Goal: Task Accomplishment & Management: Use online tool/utility

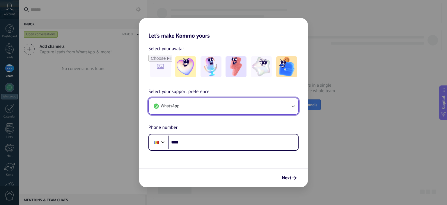
click at [190, 107] on button "WhatsApp" at bounding box center [223, 106] width 149 height 16
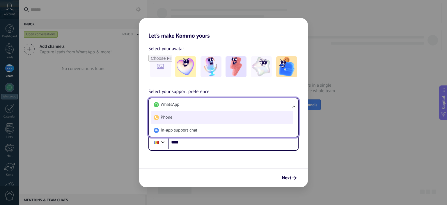
click at [172, 113] on li "Phone" at bounding box center [222, 117] width 142 height 13
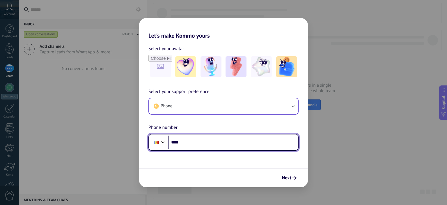
click at [205, 142] on input "****" at bounding box center [233, 141] width 130 height 13
type input "**********"
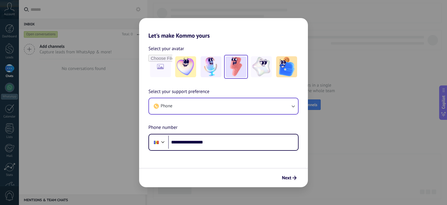
click at [237, 64] on img at bounding box center [236, 66] width 21 height 21
click at [287, 176] on span "Next" at bounding box center [286, 178] width 9 height 4
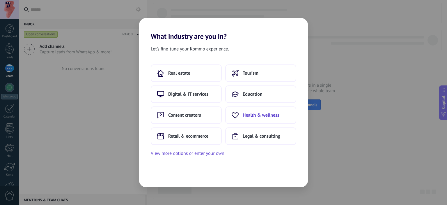
click at [259, 116] on span "Health & wellness" at bounding box center [261, 115] width 37 height 6
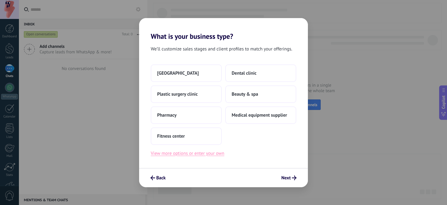
click at [210, 153] on button "View more options or enter your own" at bounding box center [188, 153] width 74 height 8
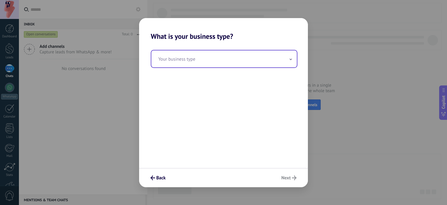
drag, startPoint x: 230, startPoint y: 68, endPoint x: 215, endPoint y: 57, distance: 18.6
click at [215, 57] on div "Your business type" at bounding box center [223, 103] width 169 height 127
click at [215, 57] on input "text" at bounding box center [224, 58] width 146 height 17
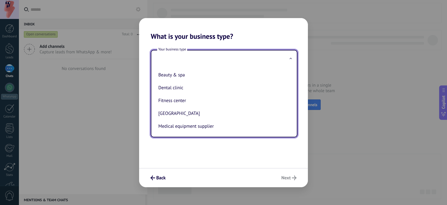
click at [183, 57] on input "text" at bounding box center [224, 58] width 146 height 17
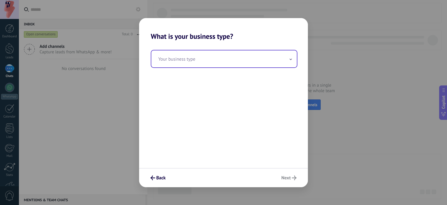
click at [183, 57] on input "text" at bounding box center [224, 58] width 146 height 17
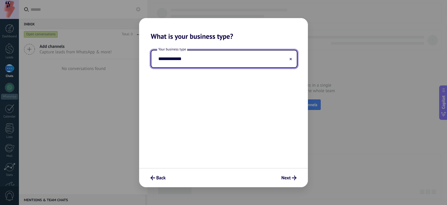
type input "**********"
click at [290, 178] on span "Next" at bounding box center [286, 178] width 9 height 4
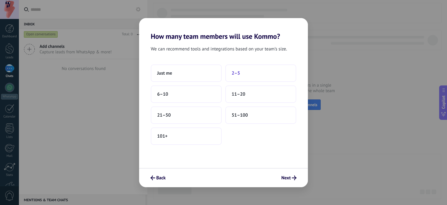
click at [244, 73] on button "2–5" at bounding box center [260, 72] width 71 height 17
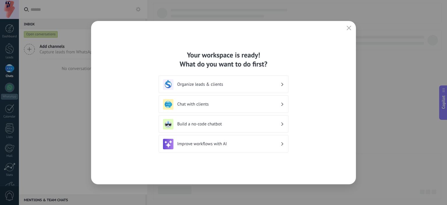
click at [243, 147] on div "Improve workflows with AI" at bounding box center [223, 144] width 121 height 10
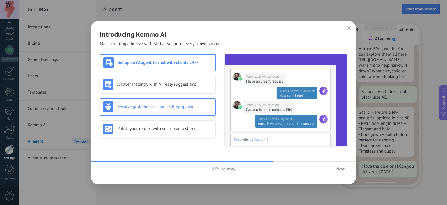
scroll to position [49, 0]
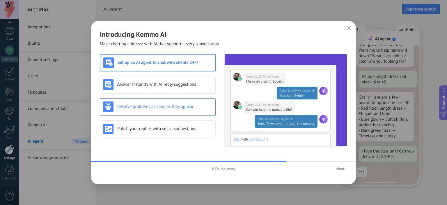
click at [173, 114] on div "Resolve problems as soon as they appear" at bounding box center [158, 106] width 116 height 17
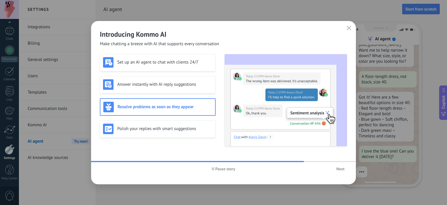
click at [342, 168] on span "Next" at bounding box center [341, 169] width 8 height 4
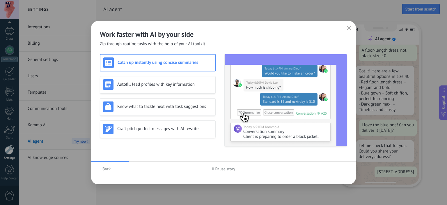
scroll to position [96, 0]
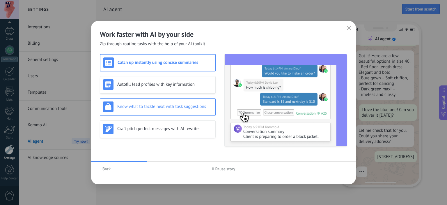
click at [149, 111] on div "Know what to tackle next with task suggestions" at bounding box center [158, 106] width 110 height 10
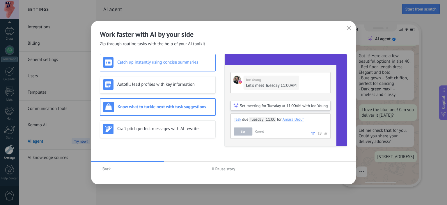
click at [141, 63] on h3 "Catch up instantly using concise summaries" at bounding box center [164, 62] width 95 height 6
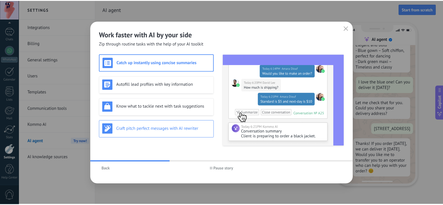
scroll to position [124, 0]
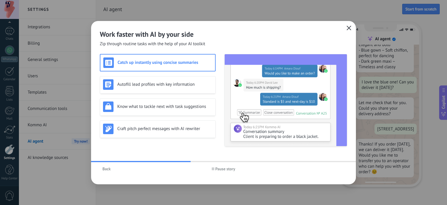
click at [351, 26] on icon "button" at bounding box center [349, 28] width 5 height 5
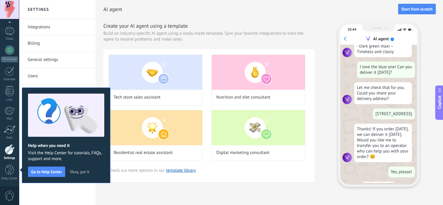
scroll to position [0, 0]
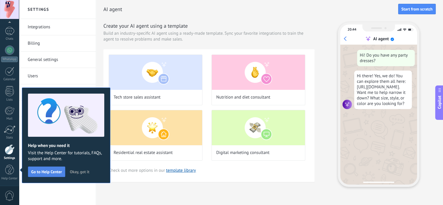
click at [55, 172] on span "Go to Help Center" at bounding box center [46, 172] width 31 height 4
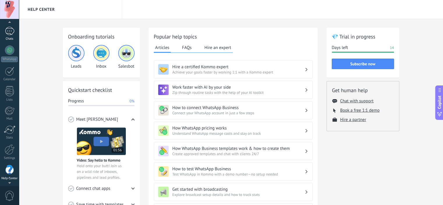
click at [12, 34] on div at bounding box center [9, 31] width 9 height 8
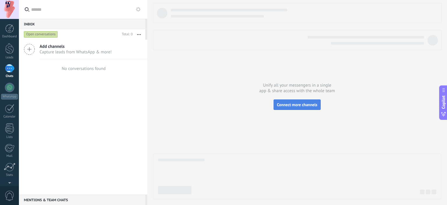
click at [301, 103] on span "Connect more channels" at bounding box center [297, 104] width 40 height 5
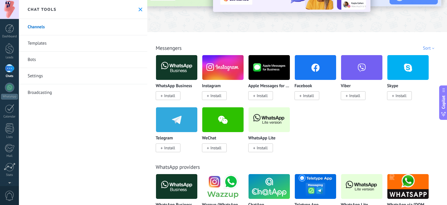
scroll to position [71, 0]
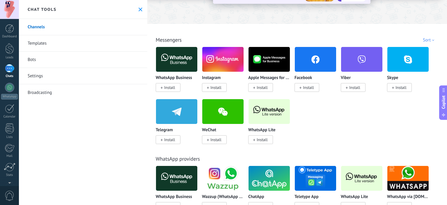
click at [353, 87] on span "Install" at bounding box center [355, 87] width 11 height 5
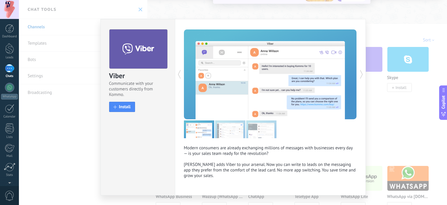
scroll to position [12, 0]
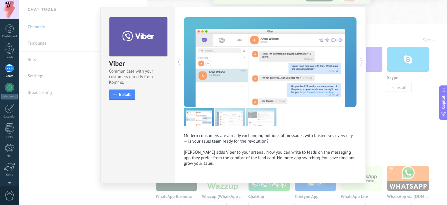
click at [401, 122] on div "Viber Communicate with your customers directly from Kommo. install Install Mode…" at bounding box center [233, 102] width 429 height 205
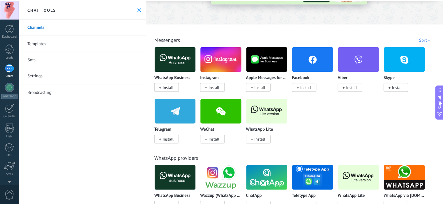
scroll to position [0, 0]
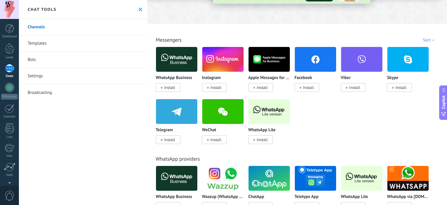
click at [37, 44] on link "Templates" at bounding box center [83, 43] width 128 height 16
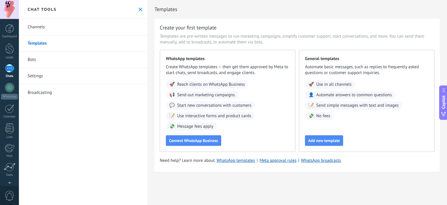
click at [141, 9] on button at bounding box center [140, 9] width 5 height 5
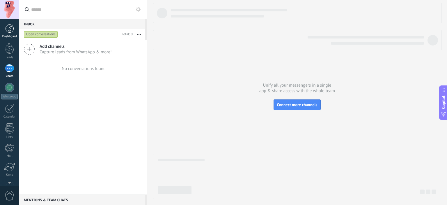
click at [14, 35] on div "Dashboard" at bounding box center [9, 37] width 17 height 4
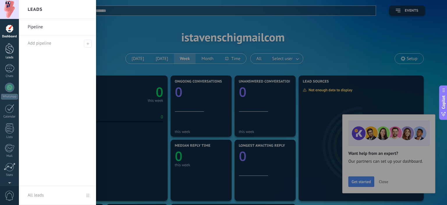
click at [8, 50] on div at bounding box center [9, 48] width 9 height 11
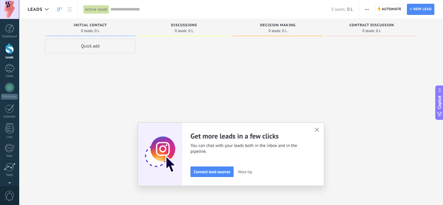
click at [321, 129] on button "button" at bounding box center [316, 130] width 7 height 8
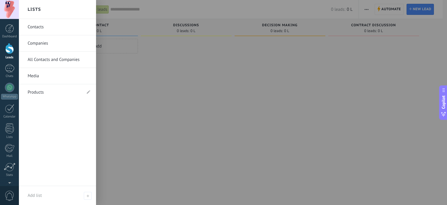
click at [39, 92] on link "Products" at bounding box center [55, 92] width 54 height 16
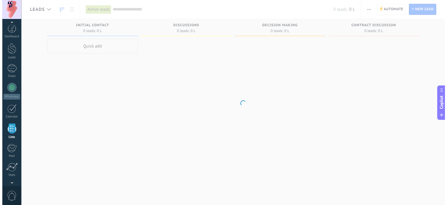
scroll to position [36, 0]
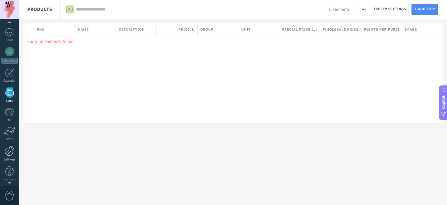
click at [12, 154] on div at bounding box center [10, 151] width 10 height 10
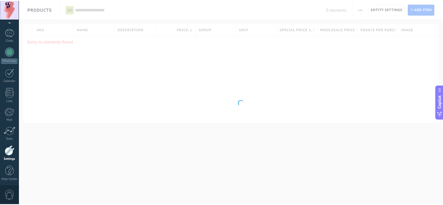
scroll to position [37, 0]
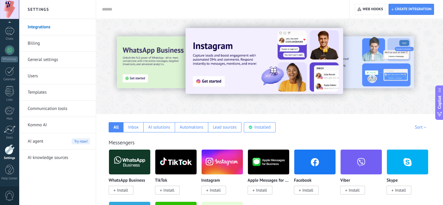
click at [44, 145] on div "AI agent Try now!" at bounding box center [59, 141] width 62 height 16
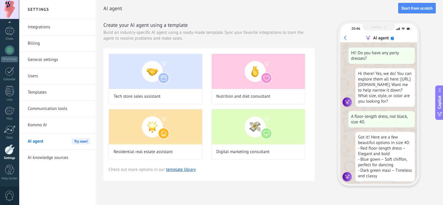
scroll to position [12, 0]
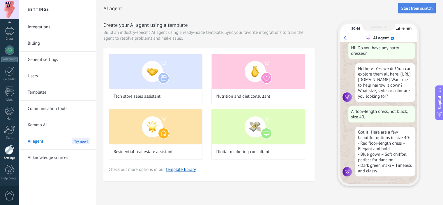
click at [420, 7] on span "Start from scratch" at bounding box center [416, 8] width 31 height 4
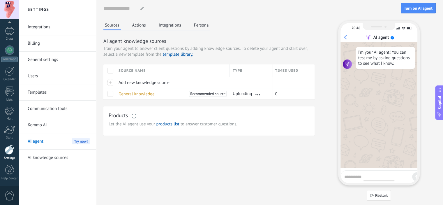
click at [440, 102] on span "Copilot" at bounding box center [440, 101] width 6 height 13
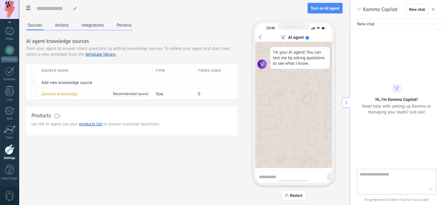
click at [390, 177] on textarea at bounding box center [393, 181] width 66 height 21
type textarea "*"
paste textarea "**********"
type textarea "**********"
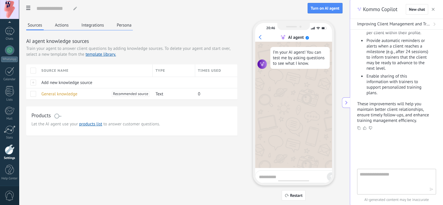
scroll to position [437, 0]
click at [381, 181] on textarea "*" at bounding box center [393, 181] width 66 height 21
type textarea "**********"
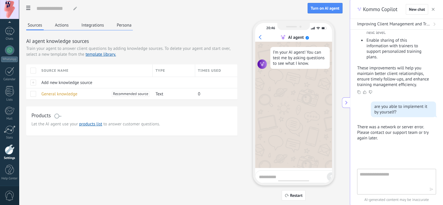
scroll to position [483, 0]
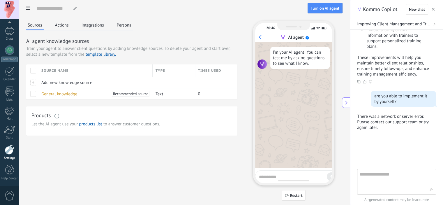
click at [384, 177] on textarea at bounding box center [393, 181] width 66 height 21
drag, startPoint x: 398, startPoint y: 103, endPoint x: 369, endPoint y: 97, distance: 29.0
click at [371, 97] on div "are you able to implement it by yourself?" at bounding box center [403, 99] width 65 height 16
copy div "are you able to implement it by yourself?"
click at [382, 176] on textarea at bounding box center [393, 181] width 66 height 21
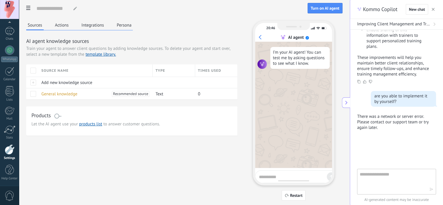
paste textarea "**********"
type textarea "**********"
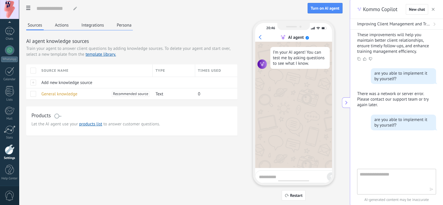
scroll to position [509, 0]
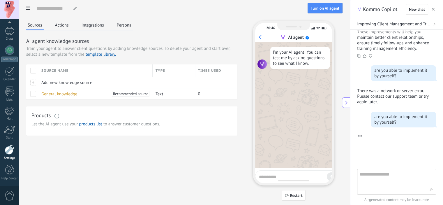
click at [58, 28] on button "Actions" at bounding box center [62, 25] width 17 height 9
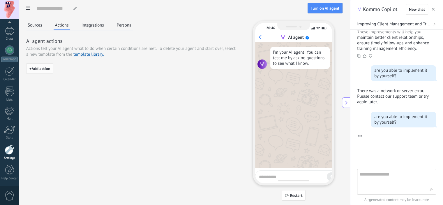
click at [35, 68] on span "+ Add action" at bounding box center [39, 68] width 21 height 4
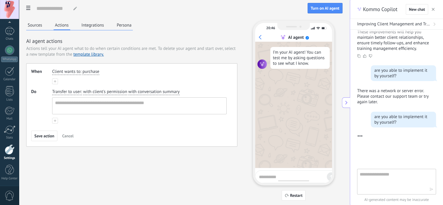
click at [87, 72] on span "purchase" at bounding box center [90, 72] width 17 height 6
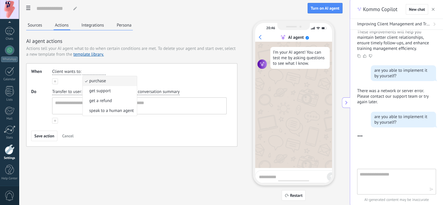
click at [139, 63] on div "When Client wants to : purchase purchase get support get a refund speak to a hu…" at bounding box center [131, 104] width 211 height 83
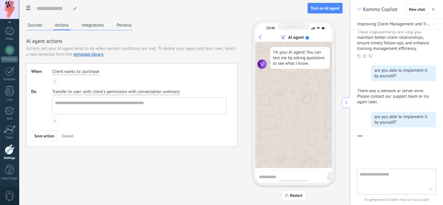
click at [81, 27] on button "Integrations" at bounding box center [92, 25] width 25 height 9
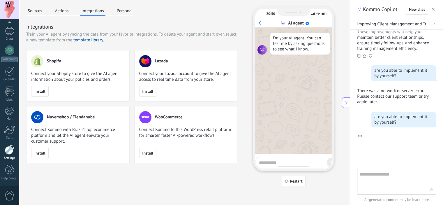
scroll to position [0, 0]
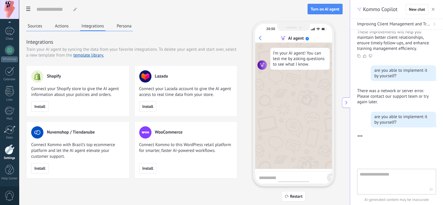
click at [128, 22] on button "Persona" at bounding box center [124, 26] width 18 height 9
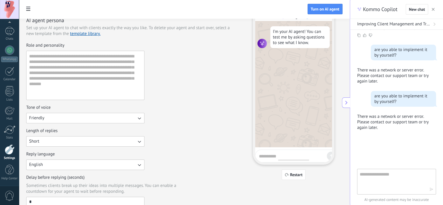
scroll to position [22, 0]
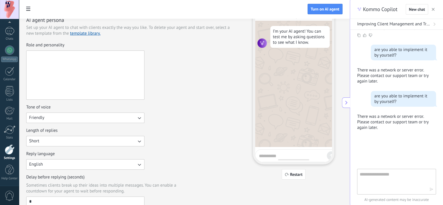
click at [107, 90] on textarea "Role and personality" at bounding box center [85, 75] width 117 height 49
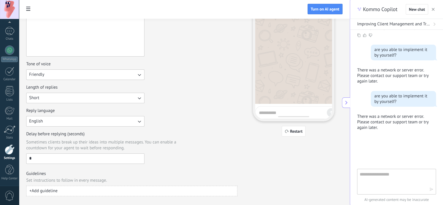
scroll to position [75, 0]
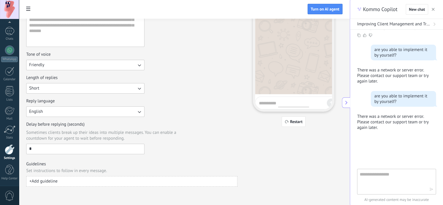
click at [89, 69] on button "Friendly" at bounding box center [85, 65] width 118 height 10
click at [168, 60] on div "Tone of voice Friendly Casual Formal Friendly" at bounding box center [131, 61] width 211 height 19
click at [110, 87] on button "Short" at bounding box center [85, 88] width 118 height 10
click at [96, 102] on li "Medium" at bounding box center [83, 98] width 121 height 10
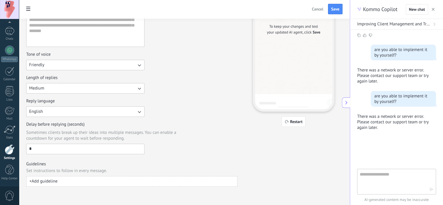
click at [123, 111] on button "English" at bounding box center [85, 111] width 118 height 10
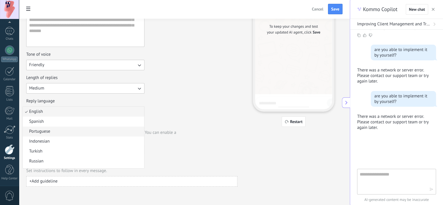
scroll to position [8, 0]
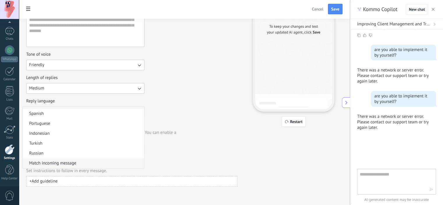
click at [90, 162] on li "Match incoming message" at bounding box center [83, 163] width 121 height 10
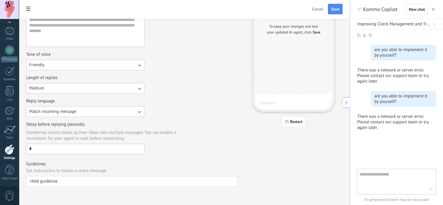
click at [168, 117] on div "Role and personality Tone of voice Friendly Length of replies Medium Reply lang…" at bounding box center [131, 72] width 211 height 165
click at [45, 152] on input "*" at bounding box center [86, 148] width 118 height 9
type input "**"
click at [172, 155] on div "AI agent persona Set up your AI agent to chat with clients exactly the way you …" at bounding box center [131, 75] width 211 height 223
click at [93, 178] on button "+ Add guideline" at bounding box center [131, 181] width 211 height 10
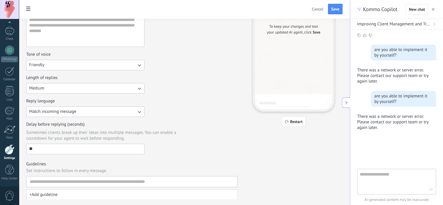
scroll to position [88, 0]
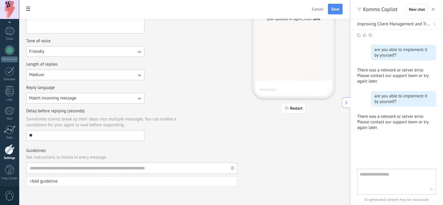
click at [233, 167] on icon "button" at bounding box center [232, 167] width 3 height 3
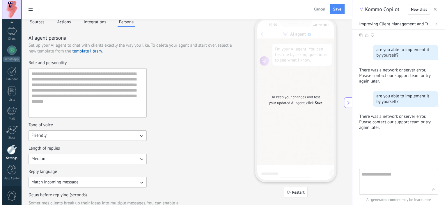
scroll to position [0, 0]
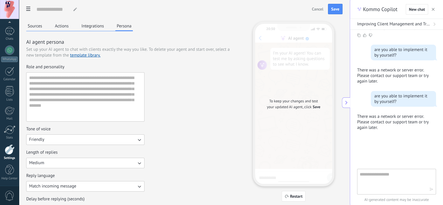
click at [38, 24] on button "Sources" at bounding box center [34, 26] width 17 height 9
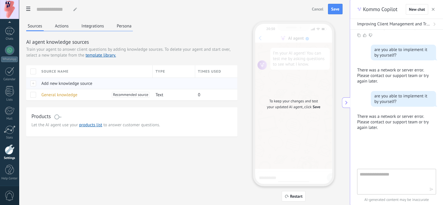
click at [69, 82] on span "Add new knowledge source" at bounding box center [66, 84] width 51 height 6
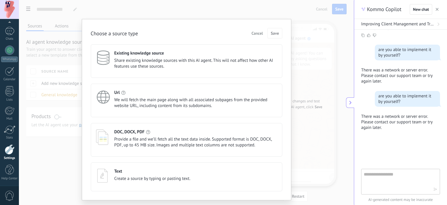
scroll to position [14, 0]
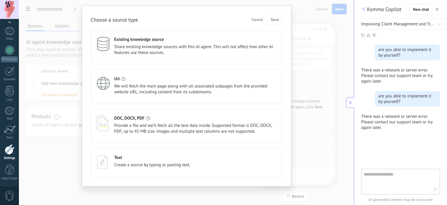
click at [150, 164] on span "Create a source by typing or pasting text." at bounding box center [152, 165] width 76 height 6
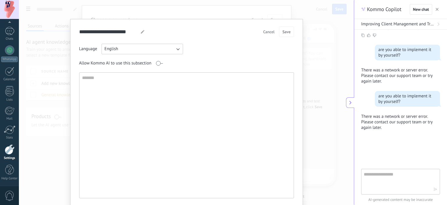
click at [170, 99] on textarea at bounding box center [186, 135] width 213 height 125
click at [130, 50] on button "English" at bounding box center [143, 49] width 82 height 10
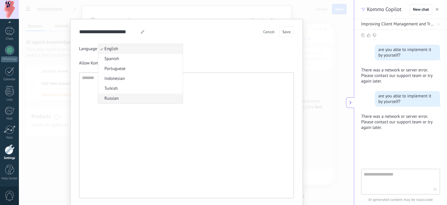
scroll to position [21, 0]
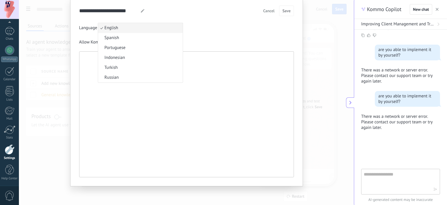
click at [140, 91] on textarea at bounding box center [186, 114] width 213 height 125
click at [140, 74] on textarea at bounding box center [186, 114] width 213 height 125
paste textarea "**********"
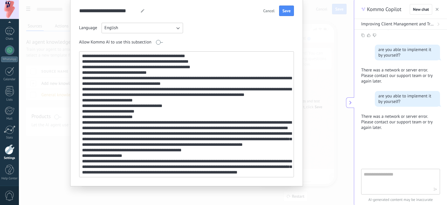
scroll to position [255, 0]
type textarea "**********"
click at [288, 10] on span "Save" at bounding box center [287, 11] width 8 height 4
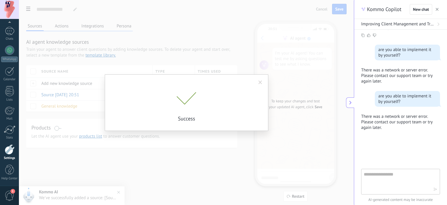
click at [260, 84] on span at bounding box center [261, 82] width 4 height 4
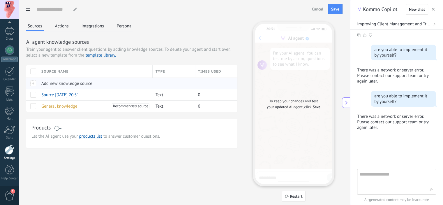
click at [61, 82] on span "Add new knowledge source" at bounding box center [66, 84] width 51 height 6
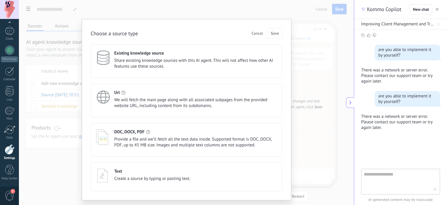
click at [171, 64] on span "Share existing knowledge sources with this AI agent. This will not affect how o…" at bounding box center [195, 64] width 163 height 12
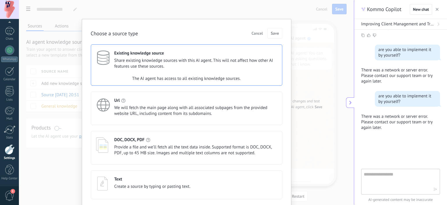
click at [171, 64] on span "Share existing knowledge sources with this AI agent. This will not affect how o…" at bounding box center [195, 64] width 163 height 12
click at [172, 104] on div "Url We will fetch the main page along with all associated subpages from the pro…" at bounding box center [195, 107] width 163 height 19
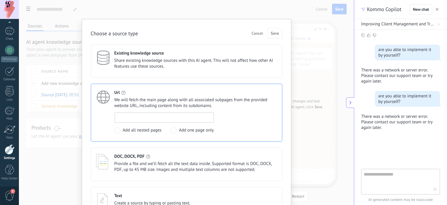
click at [164, 116] on input at bounding box center [164, 116] width 99 height 9
paste input "**********"
type input "**********"
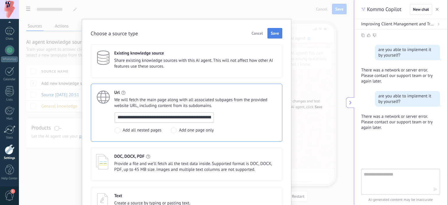
click at [275, 34] on span "Save" at bounding box center [275, 33] width 8 height 4
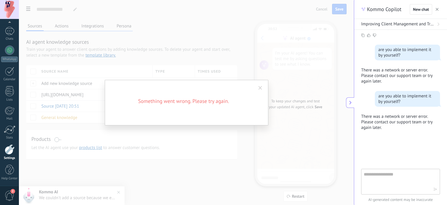
click at [262, 89] on span at bounding box center [261, 88] width 4 height 4
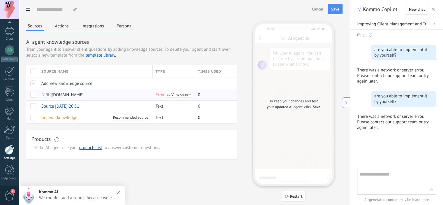
click at [177, 95] on span "View source" at bounding box center [180, 95] width 19 height 4
click at [35, 95] on span at bounding box center [33, 95] width 6 height 6
click at [51, 94] on span "Delete" at bounding box center [51, 94] width 12 height 11
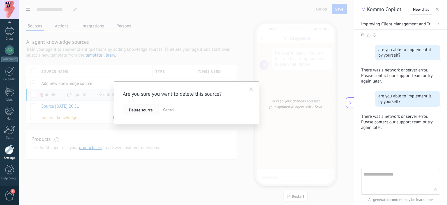
click at [140, 109] on span "Delete source" at bounding box center [141, 110] width 24 height 4
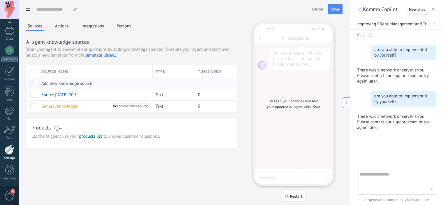
click at [54, 82] on span "Add new knowledge source" at bounding box center [66, 84] width 51 height 6
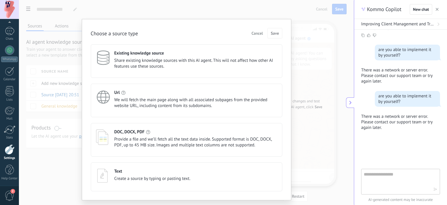
click at [151, 95] on div "Url" at bounding box center [195, 93] width 163 height 6
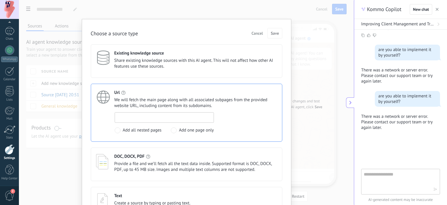
click at [150, 120] on input at bounding box center [164, 116] width 99 height 9
paste input "**********"
type input "**********"
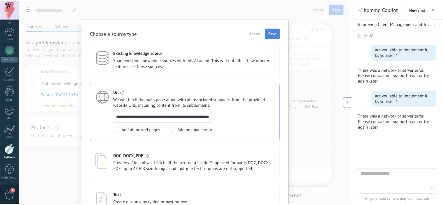
scroll to position [0, 0]
click at [276, 33] on span "Save" at bounding box center [275, 33] width 8 height 4
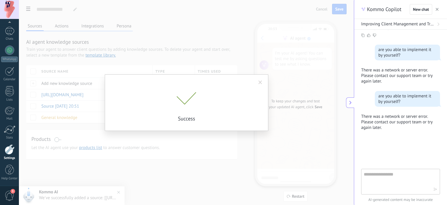
click at [261, 82] on span at bounding box center [261, 82] width 4 height 4
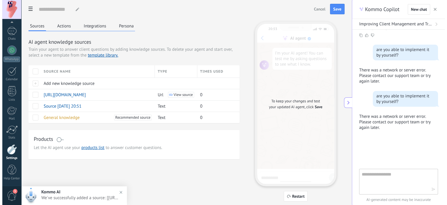
scroll to position [15, 0]
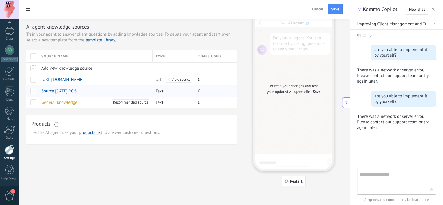
click at [64, 91] on span "Source 15.09.2025 20:51" at bounding box center [60, 91] width 38 height 6
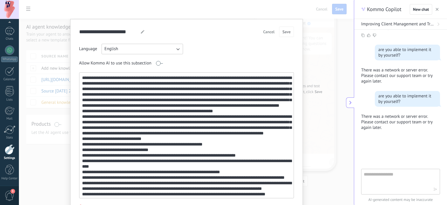
type input "**********"
click at [177, 119] on textarea at bounding box center [187, 135] width 214 height 125
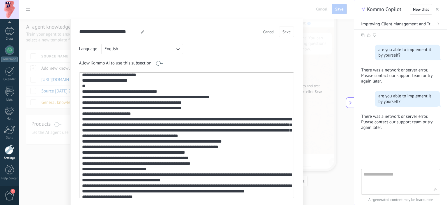
click at [119, 135] on textarea at bounding box center [187, 135] width 214 height 125
drag, startPoint x: 138, startPoint y: 135, endPoint x: 98, endPoint y: 133, distance: 39.6
click at [98, 133] on textarea at bounding box center [187, 135] width 214 height 125
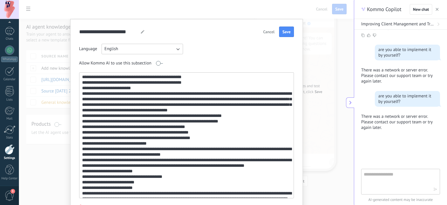
click at [98, 169] on textarea at bounding box center [187, 135] width 214 height 125
paste textarea "**"
click at [153, 181] on textarea at bounding box center [187, 135] width 214 height 125
paste textarea "****"
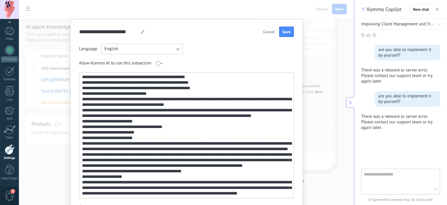
scroll to position [33, 0]
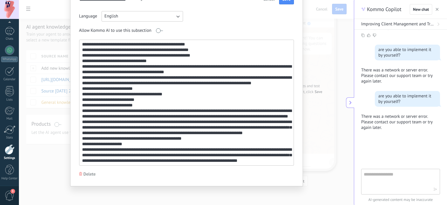
drag, startPoint x: 167, startPoint y: 135, endPoint x: 129, endPoint y: 105, distance: 47.5
click at [129, 105] on textarea at bounding box center [187, 102] width 214 height 125
type textarea "**********"
click at [84, 174] on span "Delete" at bounding box center [90, 174] width 12 height 6
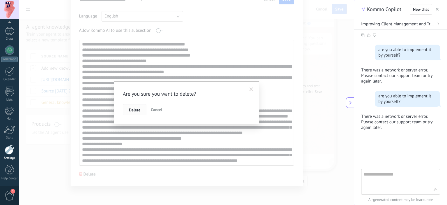
click at [139, 109] on span "Delete" at bounding box center [134, 110] width 11 height 4
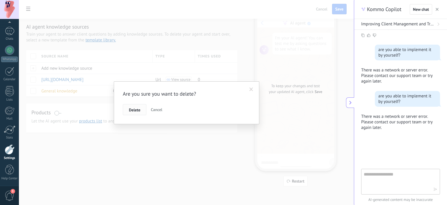
click at [127, 113] on button "Delete" at bounding box center [135, 109] width 24 height 11
click at [133, 110] on span "Delete" at bounding box center [134, 110] width 11 height 4
click at [250, 92] on span at bounding box center [252, 89] width 10 height 10
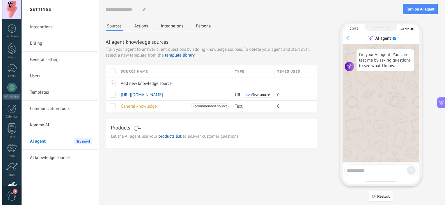
scroll to position [530, 0]
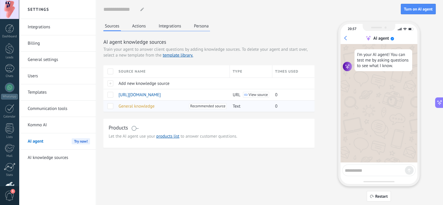
click at [145, 105] on span "General knowledge" at bounding box center [137, 106] width 36 height 6
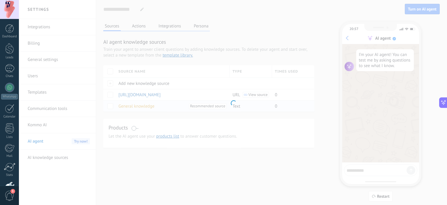
type input "**********"
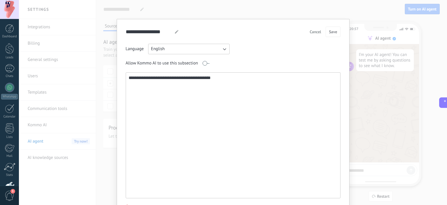
scroll to position [33, 0]
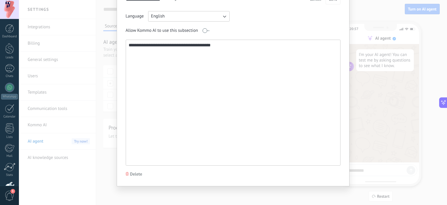
click at [218, 93] on textarea "**********" at bounding box center [233, 102] width 214 height 125
paste textarea
type textarea "**********"
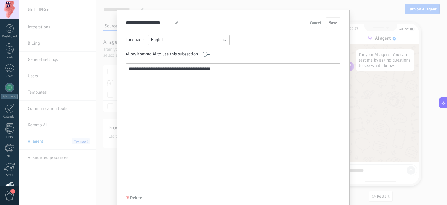
click at [317, 21] on span "Cancel" at bounding box center [315, 23] width 11 height 4
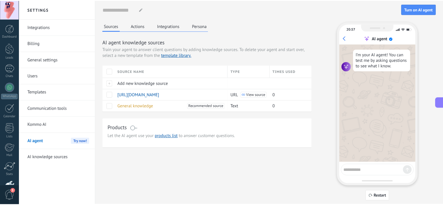
scroll to position [0, 0]
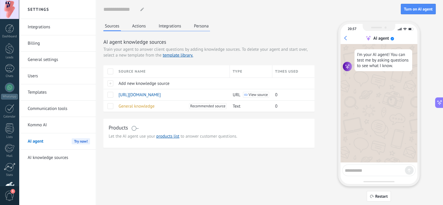
click at [141, 29] on button "Actions" at bounding box center [139, 26] width 17 height 9
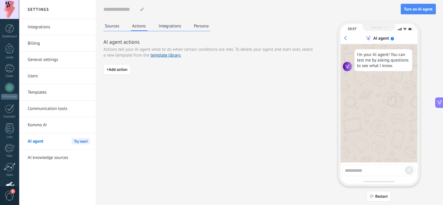
click at [168, 23] on button "Integrations" at bounding box center [169, 26] width 25 height 9
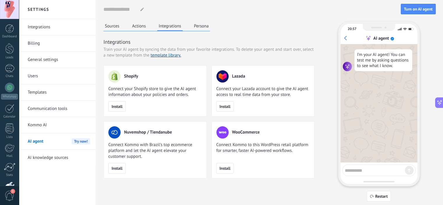
click at [204, 23] on button "Persona" at bounding box center [202, 26] width 18 height 9
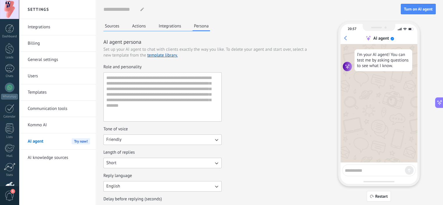
click at [113, 28] on button "Sources" at bounding box center [111, 26] width 17 height 9
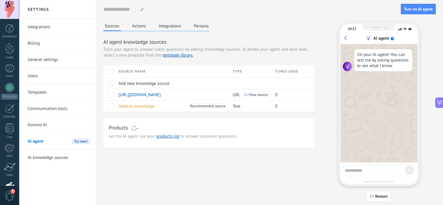
scroll to position [15, 0]
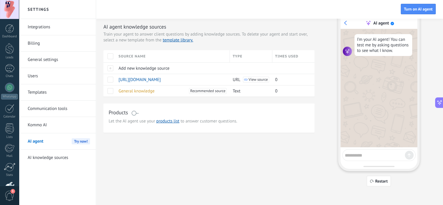
click at [47, 124] on link "Kommo AI" at bounding box center [59, 125] width 62 height 16
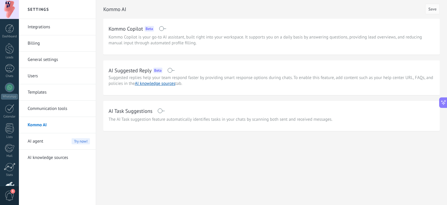
click at [160, 111] on span at bounding box center [161, 110] width 7 height 5
click at [431, 10] on span "Save" at bounding box center [433, 9] width 8 height 4
click at [52, 106] on link "Communication tools" at bounding box center [59, 109] width 62 height 16
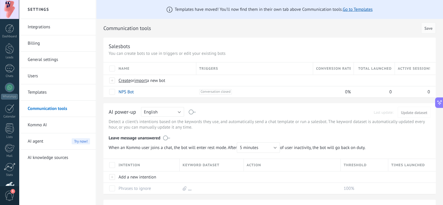
click at [36, 26] on link "Integrations" at bounding box center [59, 27] width 62 height 16
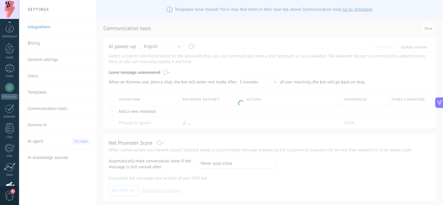
scroll to position [37, 0]
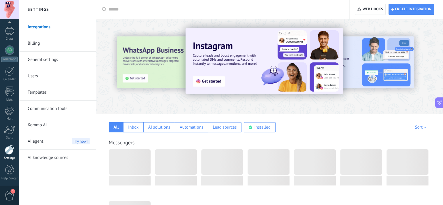
click at [37, 50] on link "Billing" at bounding box center [59, 43] width 62 height 16
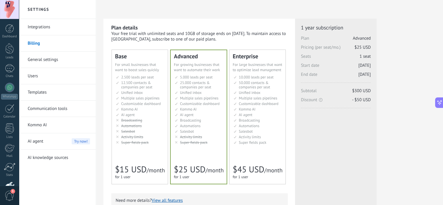
scroll to position [530, 0]
click at [140, 105] on span "Customizable dashboard" at bounding box center [141, 103] width 40 height 5
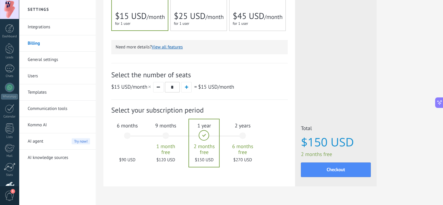
scroll to position [169, 0]
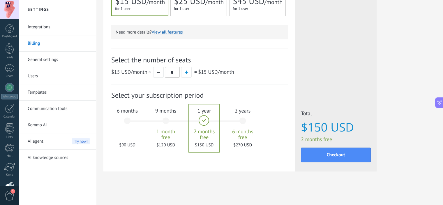
click at [41, 63] on link "General settings" at bounding box center [59, 60] width 62 height 16
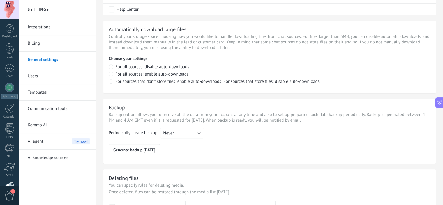
scroll to position [425, 0]
